Goal: Task Accomplishment & Management: Use online tool/utility

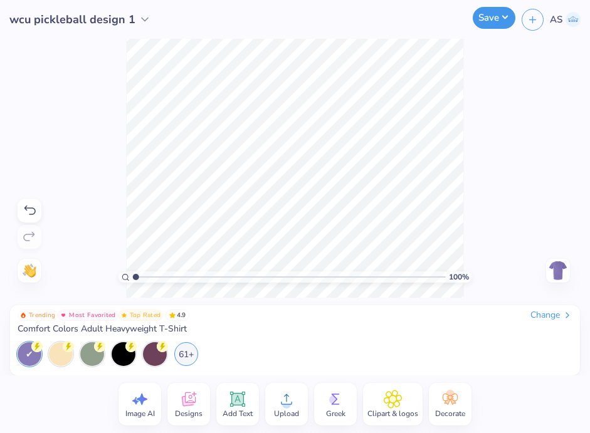
click at [487, 18] on button "Save" at bounding box center [493, 18] width 43 height 22
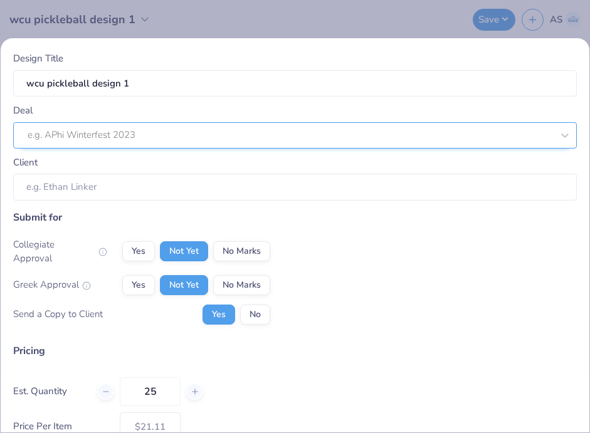
click at [333, 143] on div "e.g. APhi Winterfest 2023" at bounding box center [289, 134] width 527 height 19
click at [568, 133] on icon at bounding box center [565, 135] width 8 height 4
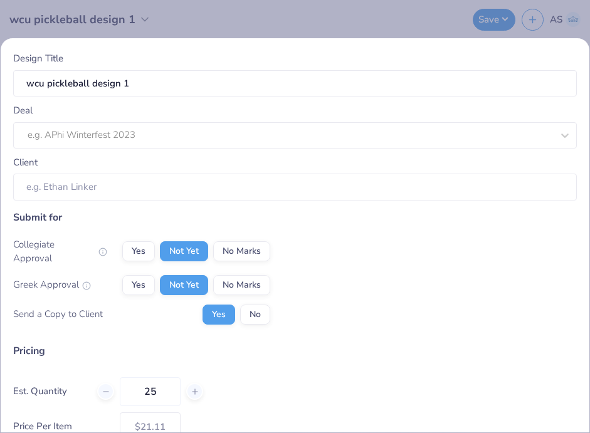
click at [343, 18] on div "Design Title wcu pickleball design 1 Deal e.g. APhi Winterfest 2023 Client Subm…" at bounding box center [295, 216] width 590 height 433
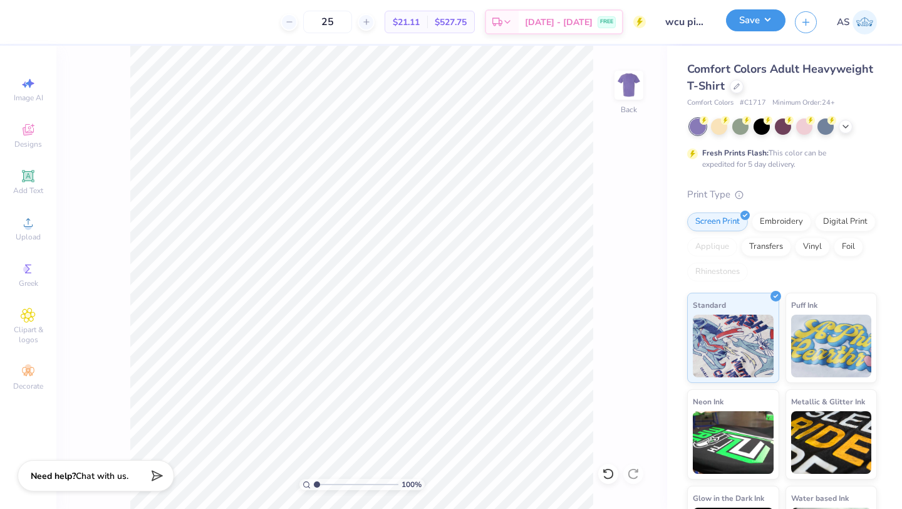
click at [589, 20] on button "Save" at bounding box center [756, 20] width 60 height 22
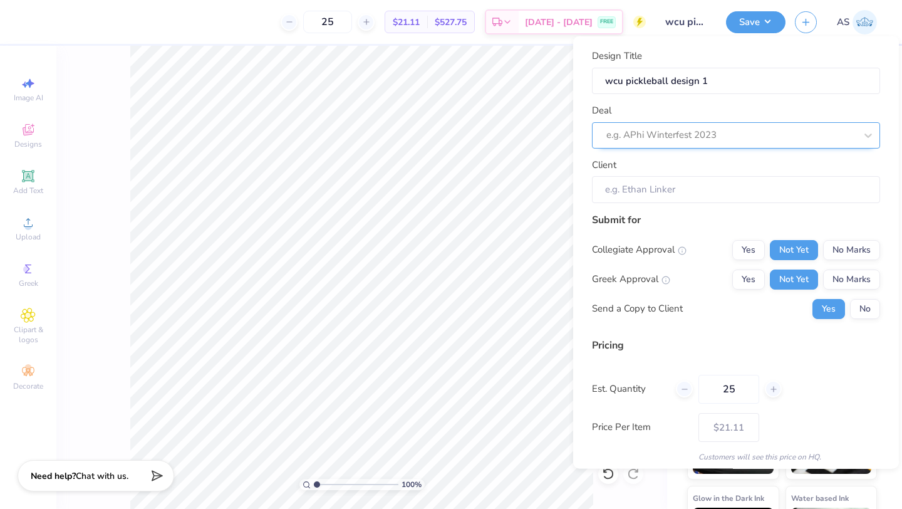
click at [589, 140] on div at bounding box center [731, 135] width 249 height 17
click at [589, 168] on div "WCU pickleball club" at bounding box center [736, 168] width 278 height 21
type input "[PERSON_NAME]"
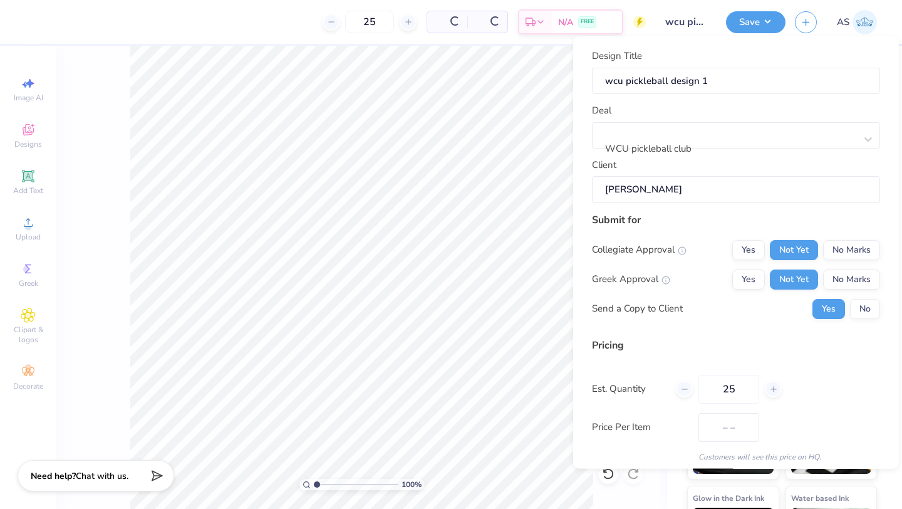
type input "$21.11"
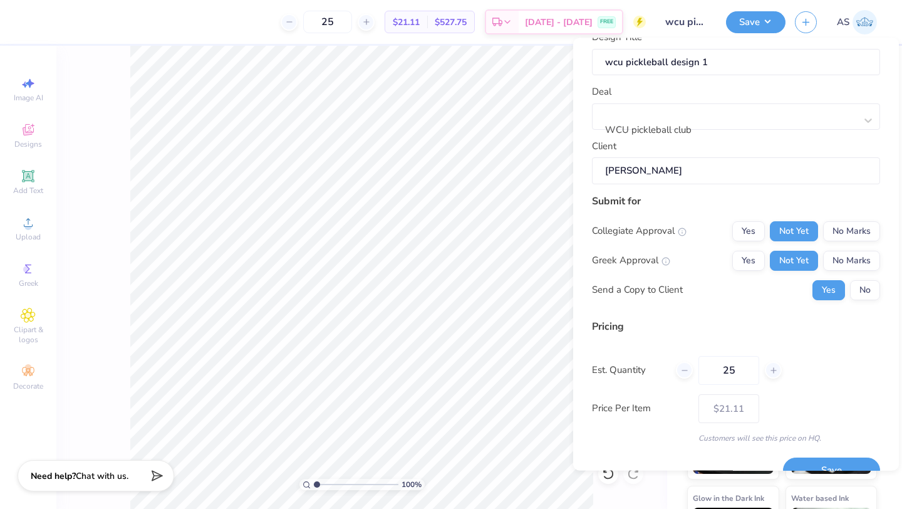
scroll to position [22, 0]
click at [589, 286] on button "No" at bounding box center [865, 288] width 30 height 20
click at [589, 368] on line at bounding box center [773, 368] width 5 height 0
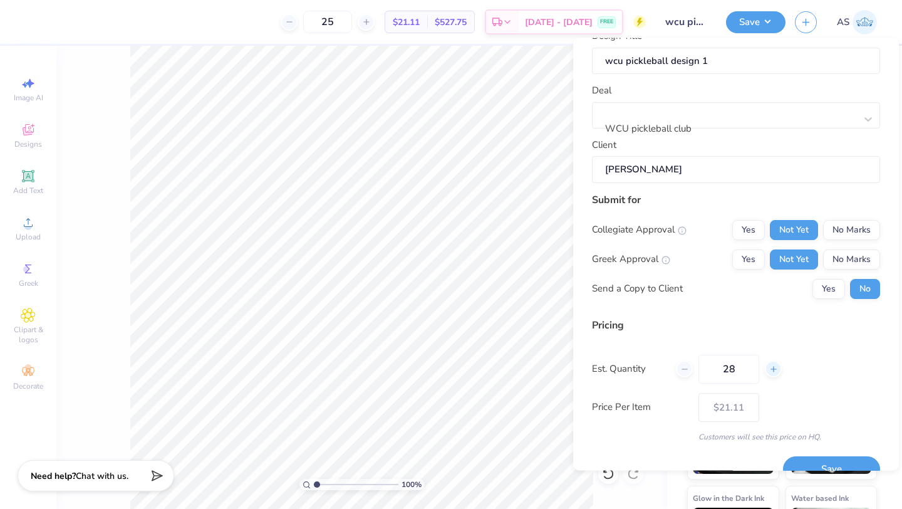
click at [589, 368] on line at bounding box center [773, 368] width 5 height 0
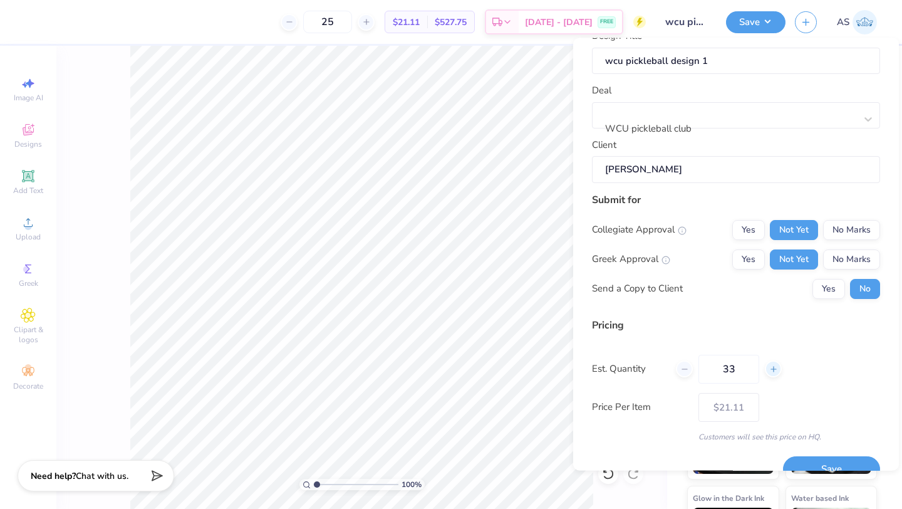
click at [589, 368] on line at bounding box center [773, 368] width 5 height 0
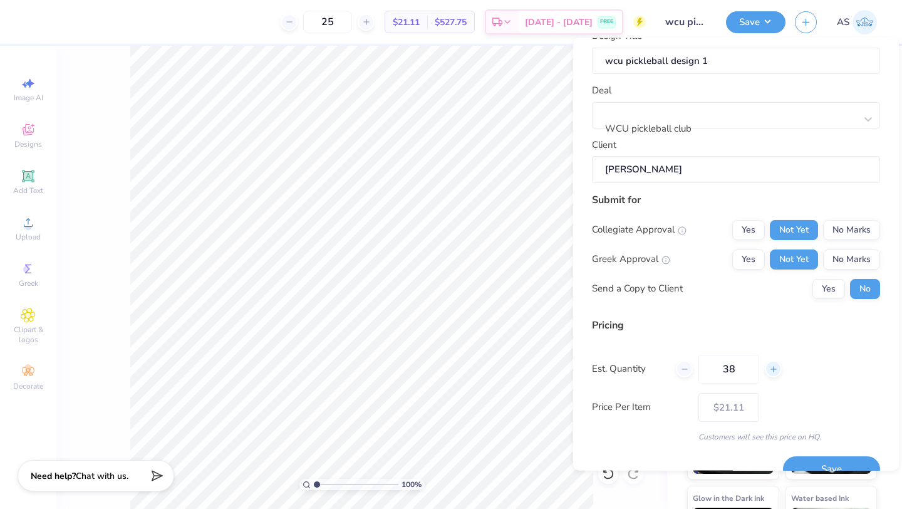
click at [589, 368] on line at bounding box center [773, 368] width 5 height 0
type input "40"
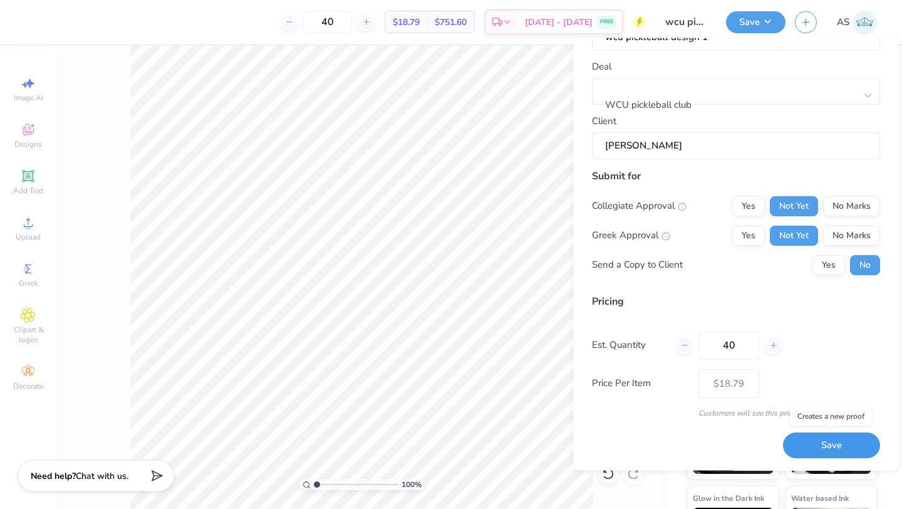
click at [589, 432] on button "Save" at bounding box center [831, 446] width 97 height 26
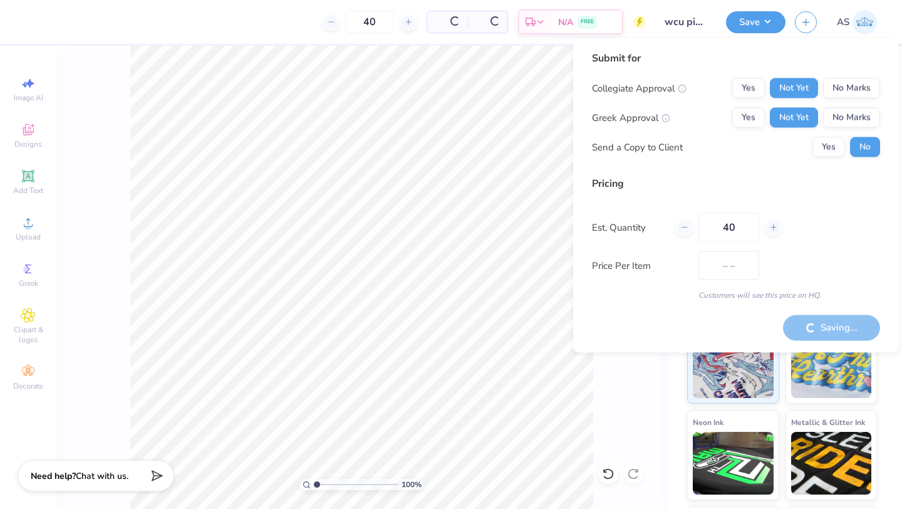
type input "$18.79"
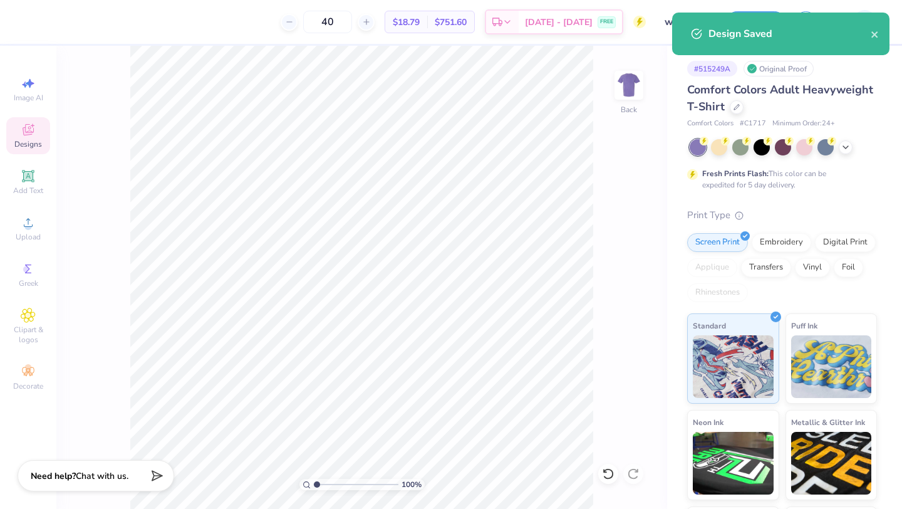
click at [19, 129] on div "Designs" at bounding box center [28, 135] width 44 height 37
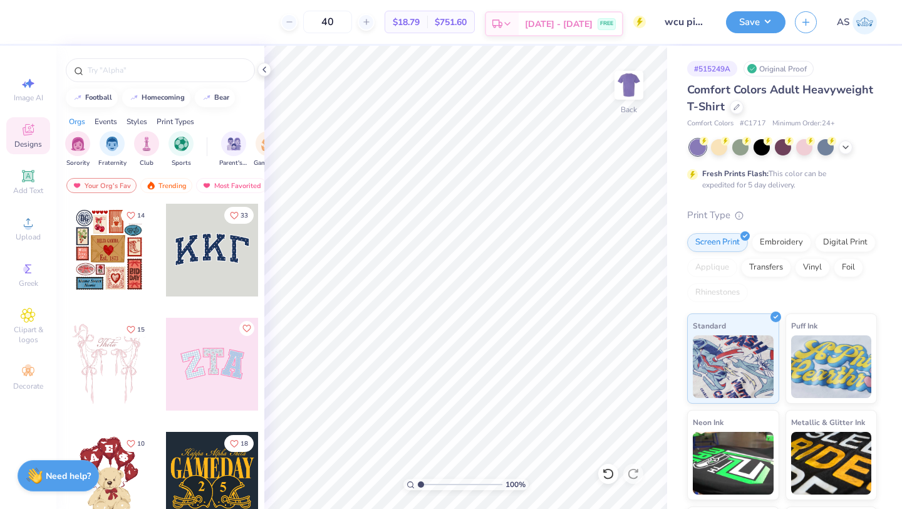
click at [519, 28] on div "Est. Delivery" at bounding box center [502, 24] width 33 height 23
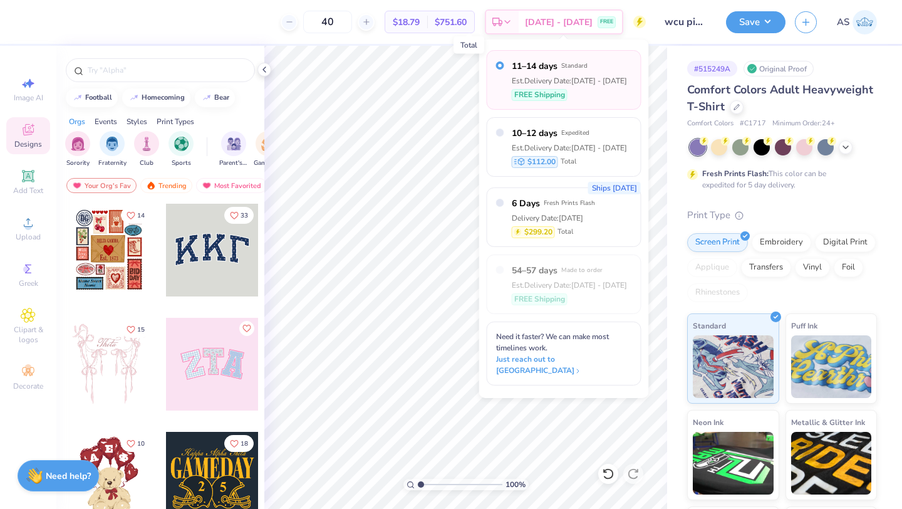
click at [465, 23] on span "$751.60" at bounding box center [451, 22] width 32 height 13
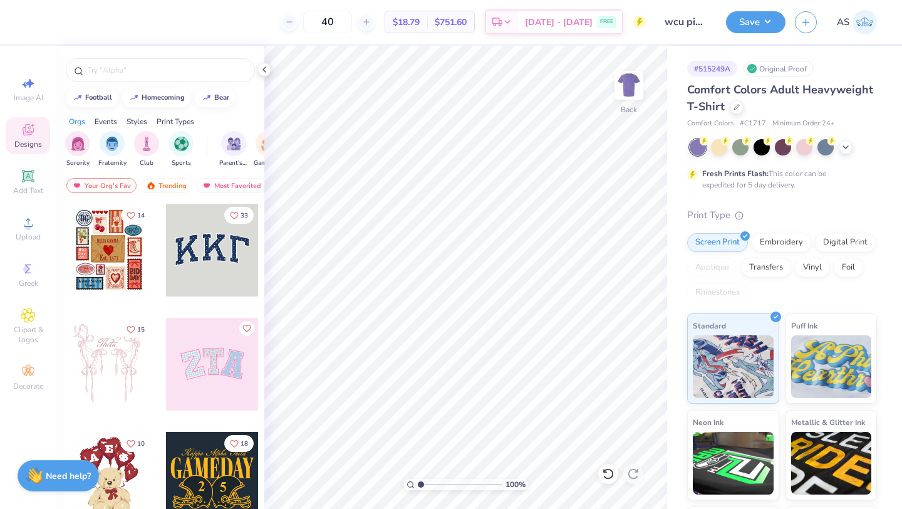
click at [589, 70] on div "Original Proof" at bounding box center [779, 69] width 70 height 16
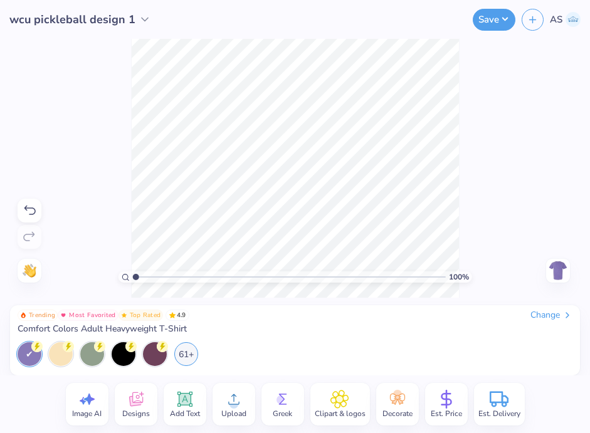
click at [236, 404] on icon at bounding box center [233, 399] width 11 height 11
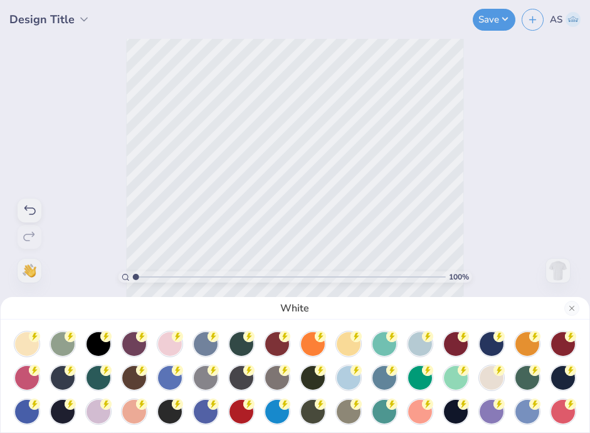
click at [267, 131] on div "White" at bounding box center [295, 216] width 590 height 433
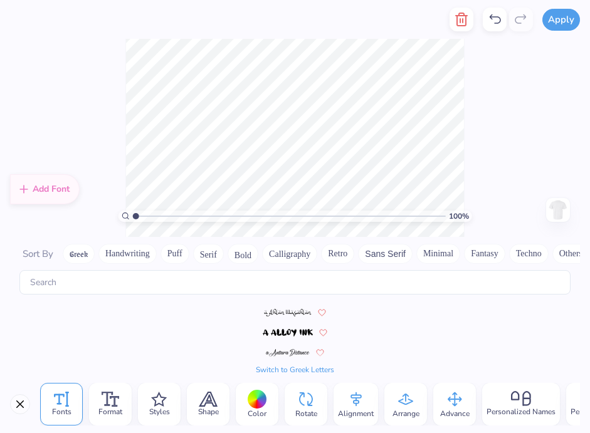
scroll to position [72, 0]
